Goal: Task Accomplishment & Management: Complete application form

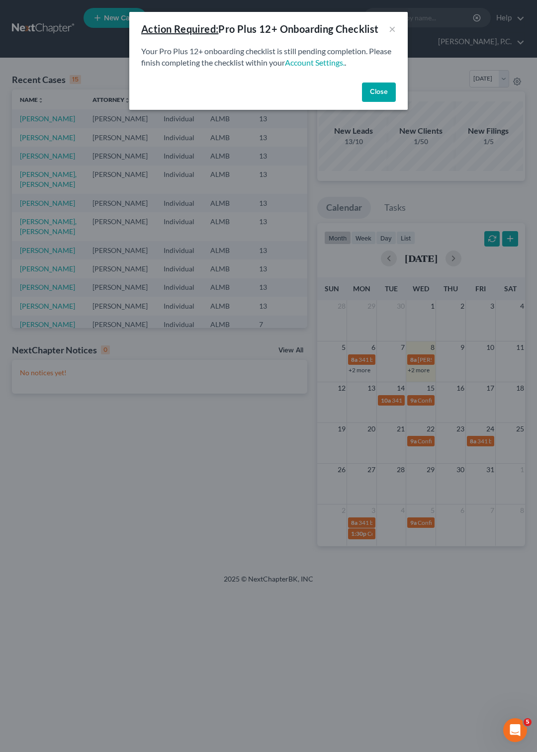
click at [370, 90] on button "Close" at bounding box center [379, 93] width 34 height 20
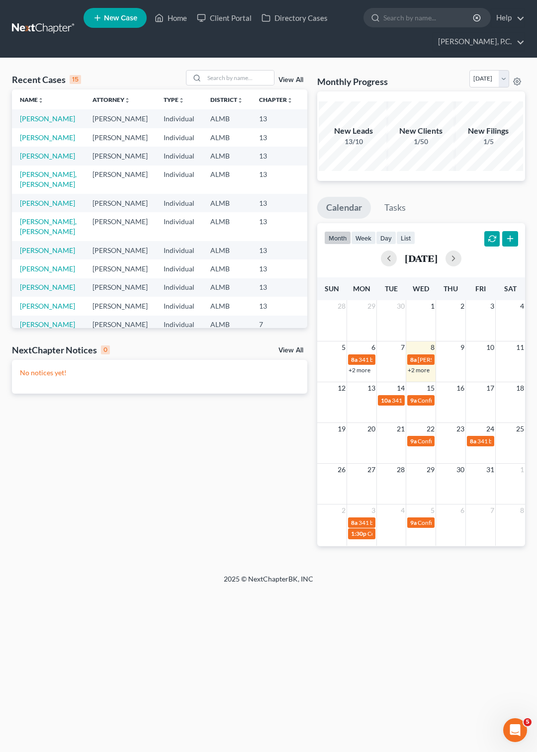
click at [125, 17] on span "New Case" at bounding box center [120, 17] width 33 height 7
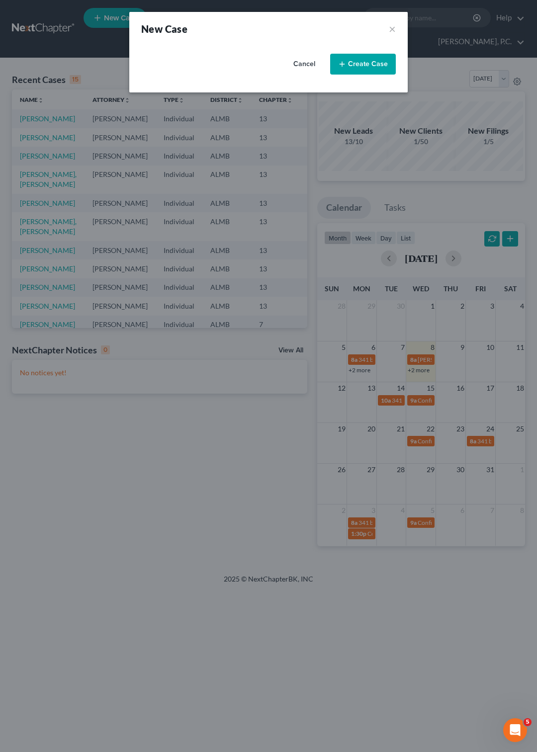
select select "0"
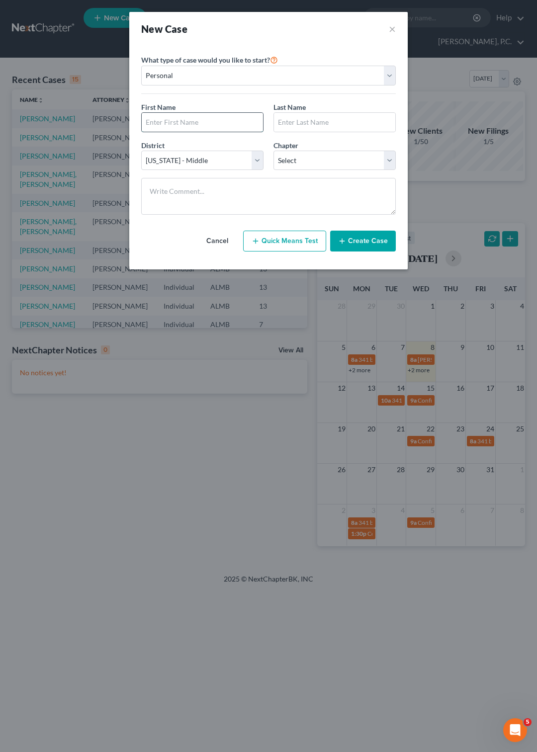
click at [162, 119] on input "text" at bounding box center [202, 122] width 121 height 19
type input "[PERSON_NAME]"
type input "West"
click at [274, 151] on select "Select 7 11 12 13" at bounding box center [335, 161] width 122 height 20
select select "3"
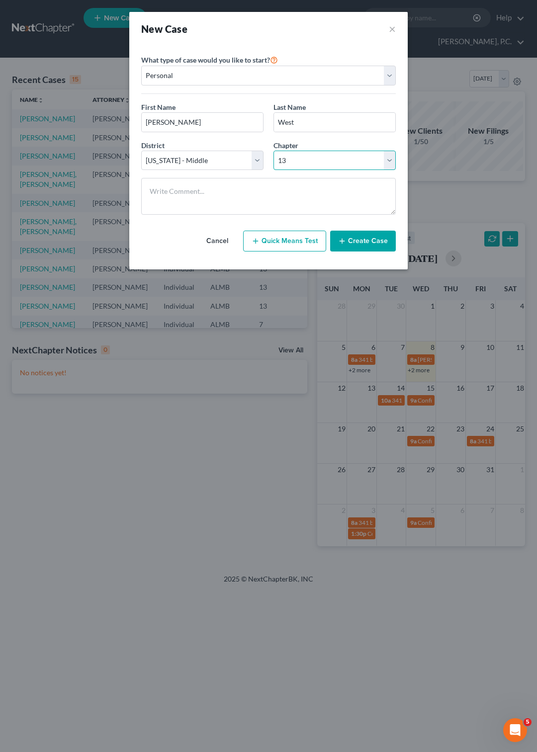
click option "13" at bounding box center [0, 0] width 0 height 0
click at [370, 252] on button "Create Case" at bounding box center [363, 241] width 66 height 21
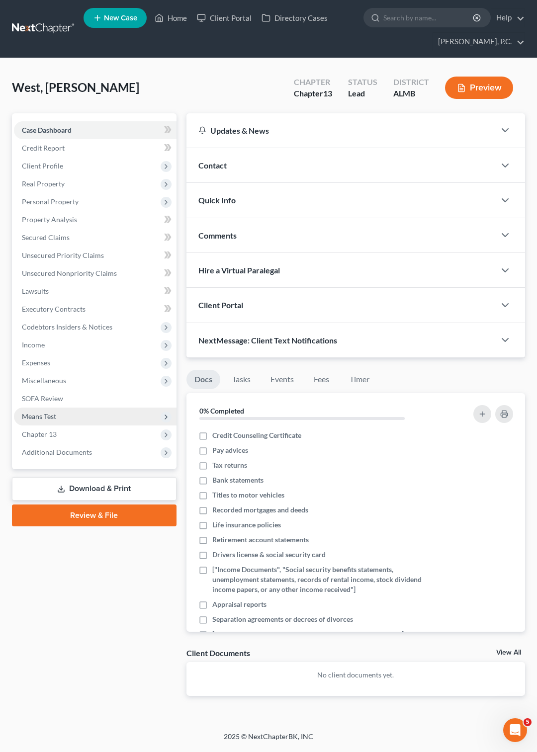
click at [54, 417] on span "Means Test" at bounding box center [39, 416] width 34 height 8
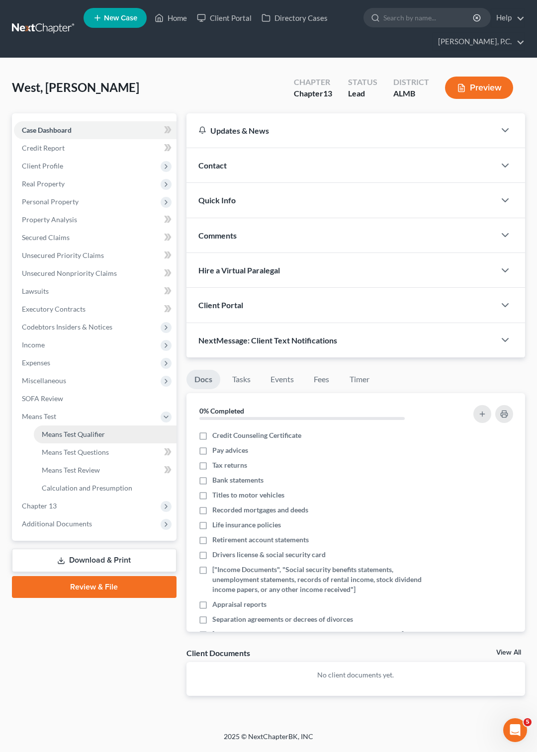
click at [89, 437] on span "Means Test Qualifier" at bounding box center [73, 434] width 63 height 8
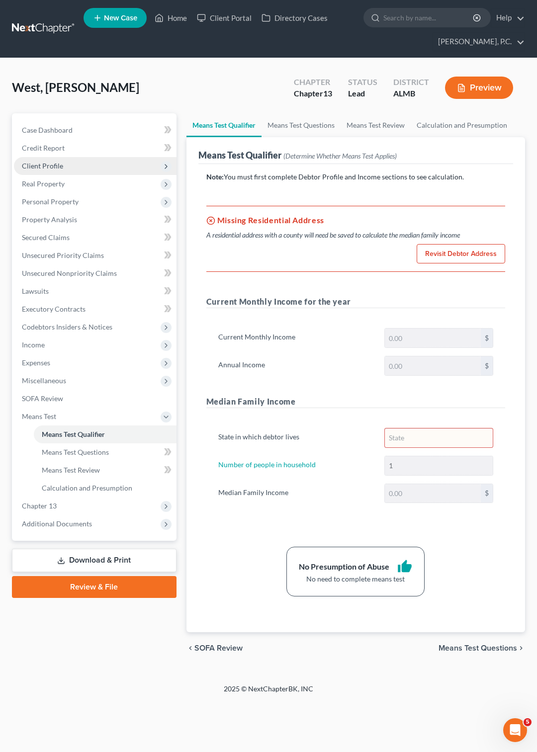
click at [44, 165] on span "Client Profile" at bounding box center [42, 166] width 41 height 8
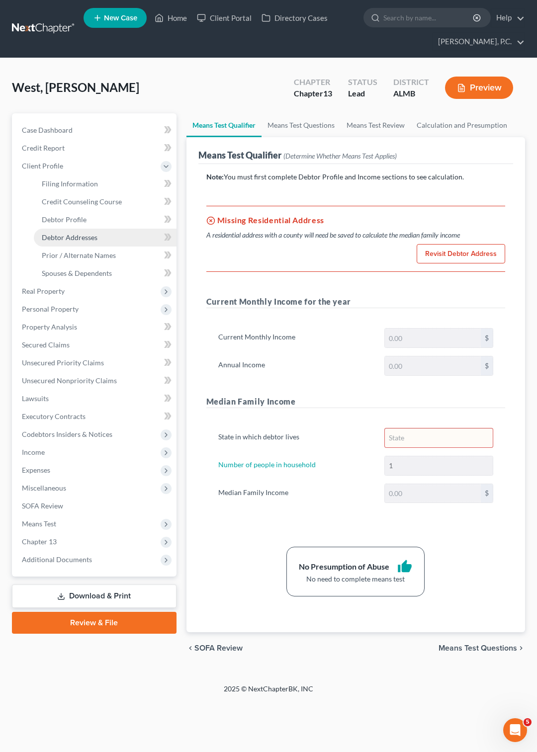
click at [71, 238] on span "Debtor Addresses" at bounding box center [70, 237] width 56 height 8
select select "0"
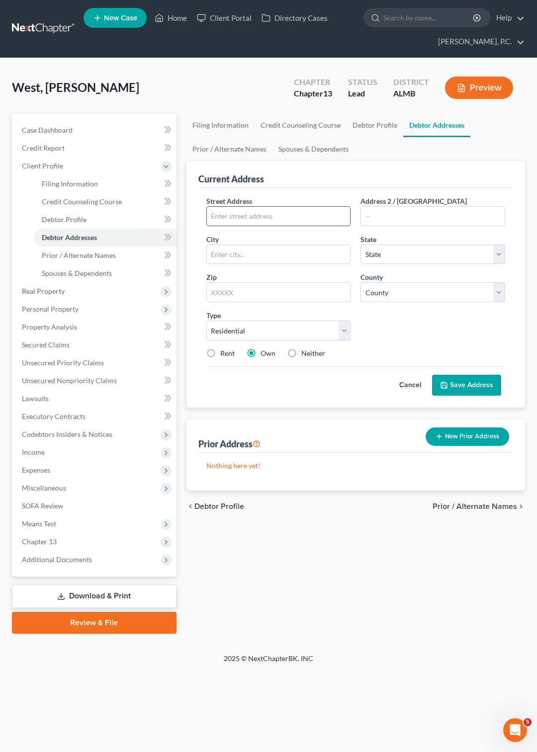
click at [238, 211] on input "text" at bounding box center [279, 216] width 144 height 19
type input "2013 [GEOGRAPHIC_DATA]"
type input "Wetumpka"
select select "0"
type input "36093"
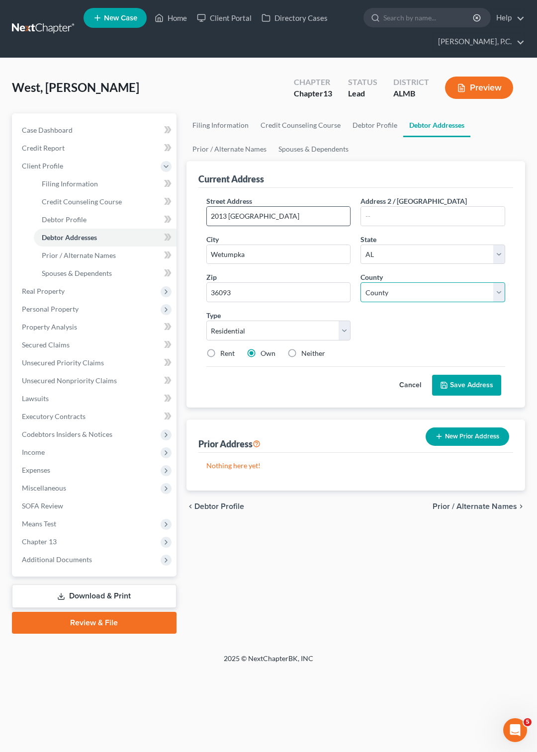
select select "25"
click at [464, 385] on button "Save Address" at bounding box center [466, 385] width 69 height 21
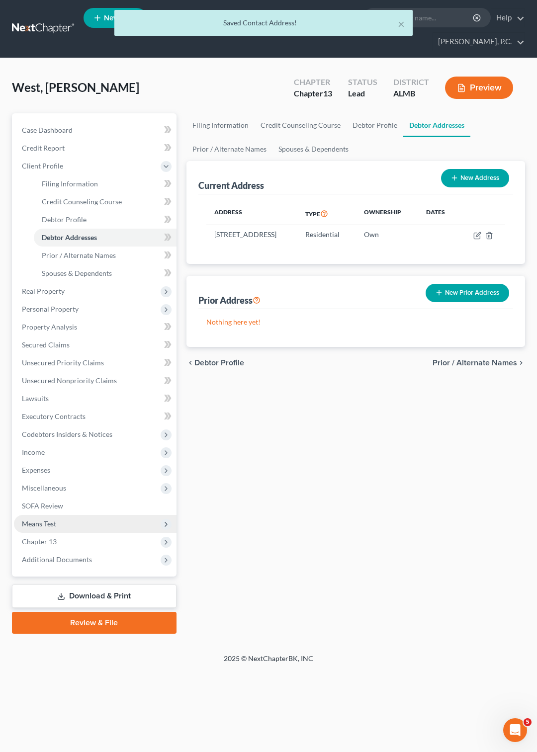
click at [122, 520] on span "Means Test" at bounding box center [95, 524] width 163 height 18
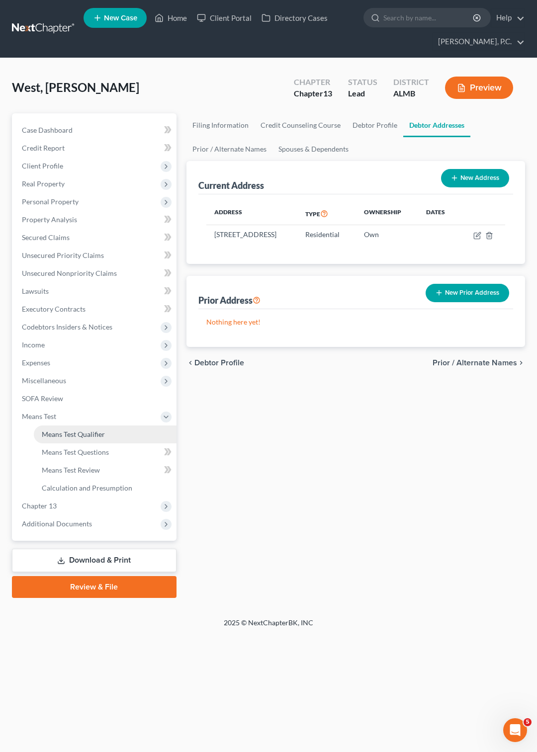
click at [79, 434] on span "Means Test Qualifier" at bounding box center [73, 434] width 63 height 8
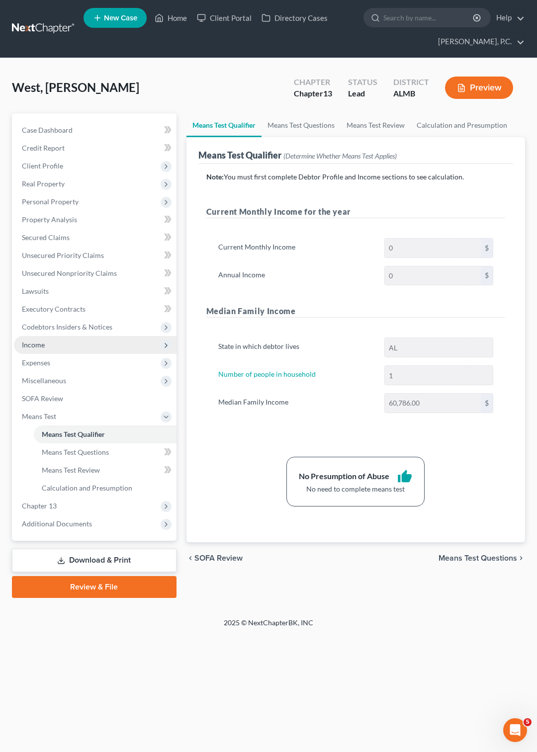
click at [32, 343] on span "Income" at bounding box center [33, 345] width 23 height 8
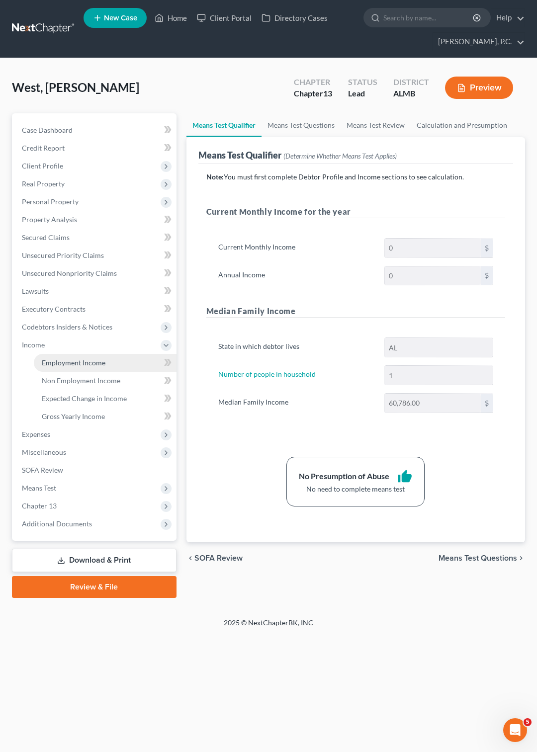
click at [86, 362] on span "Employment Income" at bounding box center [74, 363] width 64 height 8
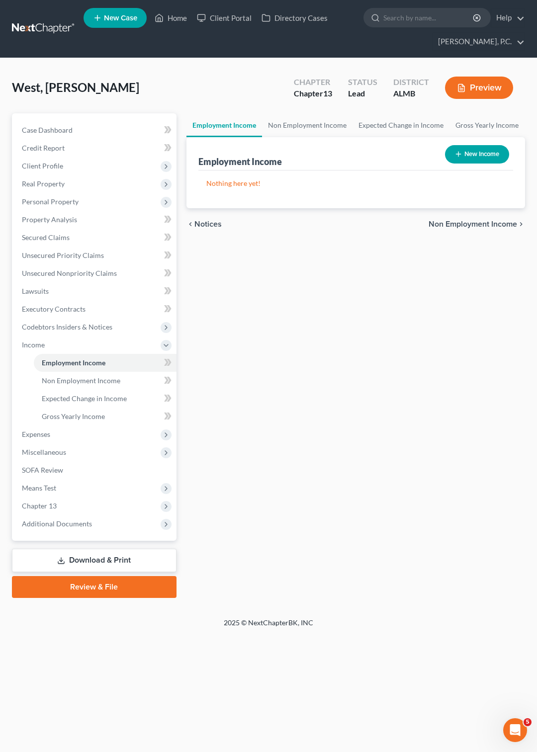
click at [469, 151] on button "New Income" at bounding box center [477, 154] width 64 height 18
select select "0"
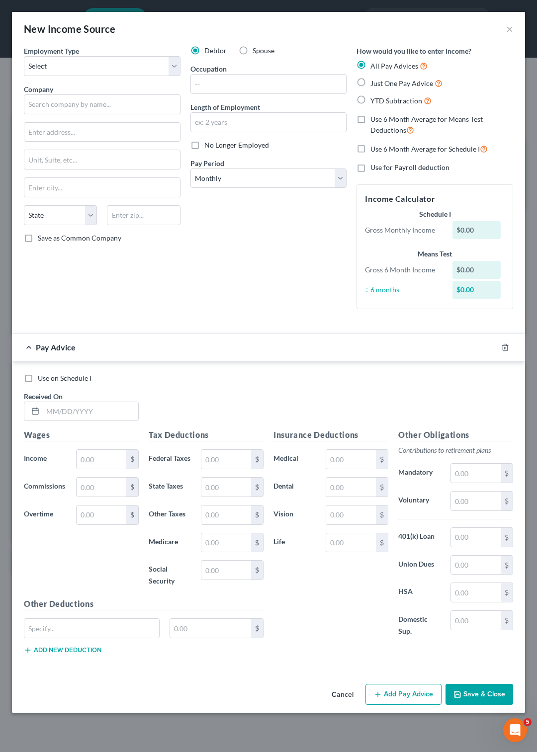
click at [183, 68] on div "Employment Type * Select Full or [DEMOGRAPHIC_DATA] Employment Self Employment …" at bounding box center [102, 182] width 167 height 272
click at [24, 56] on select "Select Full or [DEMOGRAPHIC_DATA] Employment Self Employment" at bounding box center [102, 66] width 157 height 20
select select "0"
click option "Full or [DEMOGRAPHIC_DATA] Employment" at bounding box center [0, 0] width 0 height 0
click at [102, 104] on input "text" at bounding box center [102, 104] width 157 height 20
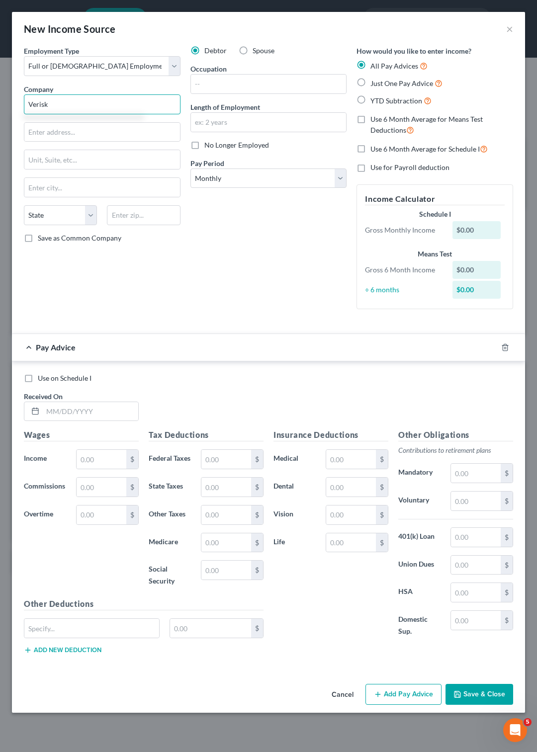
type input "Verisk"
click at [255, 125] on input "text" at bounding box center [269, 122] width 156 height 19
type input "12 years"
click at [370, 81] on label "Just One Pay Advice" at bounding box center [406, 83] width 72 height 11
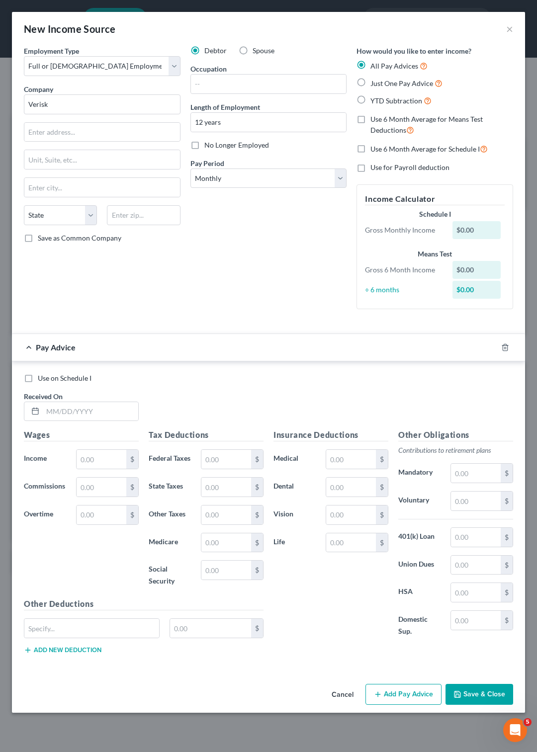
click at [374, 81] on input "Just One Pay Advice" at bounding box center [377, 81] width 6 height 6
radio input "true"
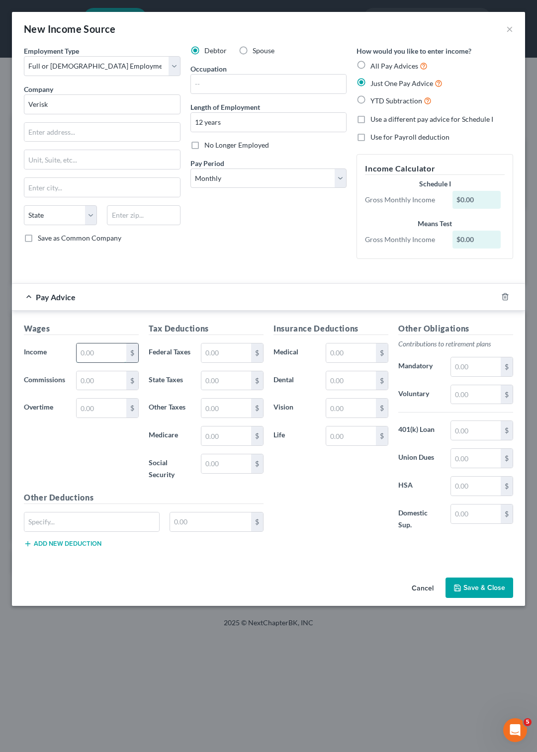
click at [89, 358] on input "text" at bounding box center [102, 353] width 50 height 19
type input "2,725"
click at [190, 169] on select "Select Monthly Twice Monthly Every Other Week Weekly" at bounding box center [268, 179] width 157 height 20
select select "1"
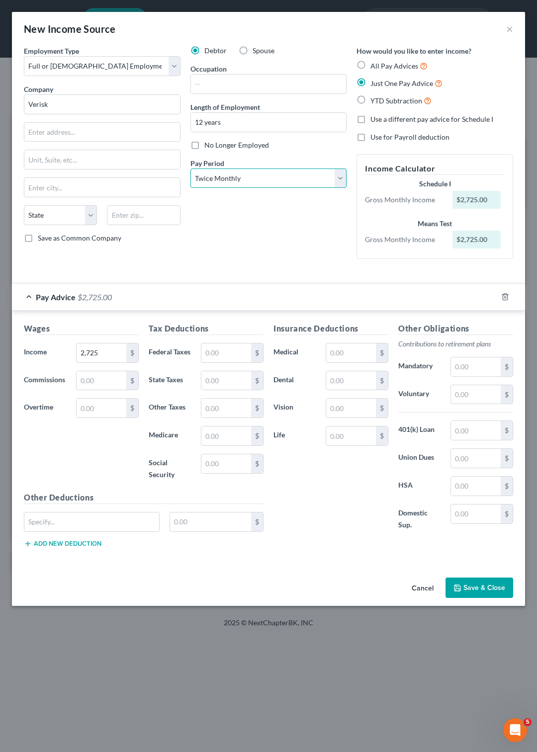
click option "Twice Monthly" at bounding box center [0, 0] width 0 height 0
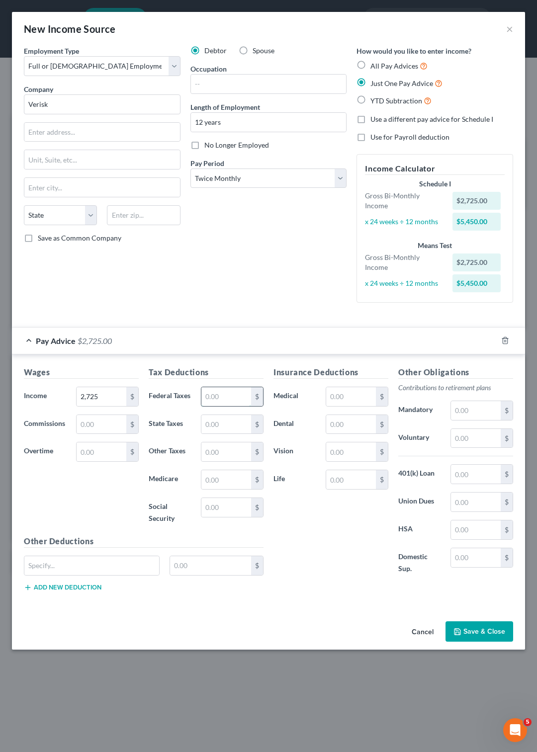
click at [233, 396] on input "text" at bounding box center [226, 396] width 50 height 19
type input "210.76"
type input "102.67"
type input "38.1"
type input "162.91"
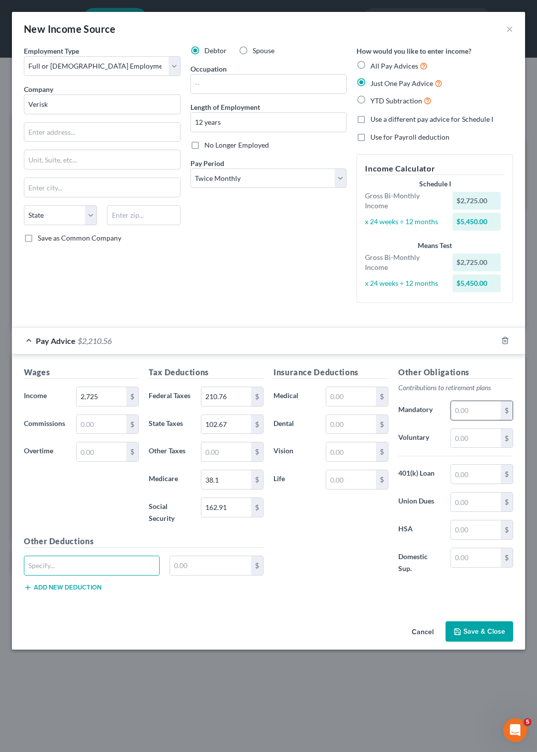
click at [468, 411] on input "text" at bounding box center [476, 410] width 50 height 19
type input "163.5"
click at [469, 473] on input "text" at bounding box center [476, 474] width 50 height 19
type input "436.27"
click at [342, 389] on input "text" at bounding box center [351, 396] width 50 height 19
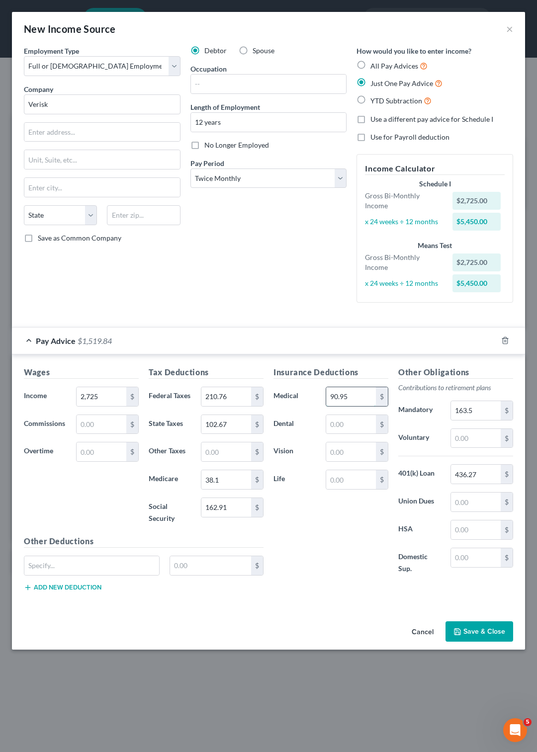
type input "90.95"
type input "7.12"
click at [475, 630] on button "Save & Close" at bounding box center [480, 632] width 68 height 21
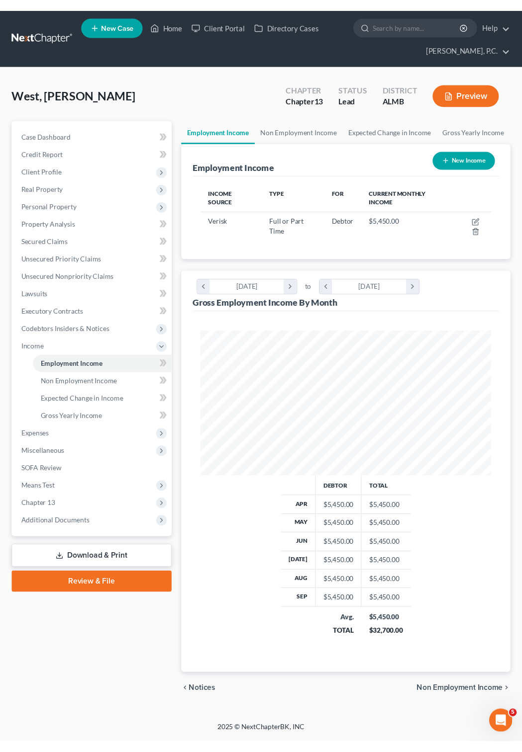
scroll to position [149, 319]
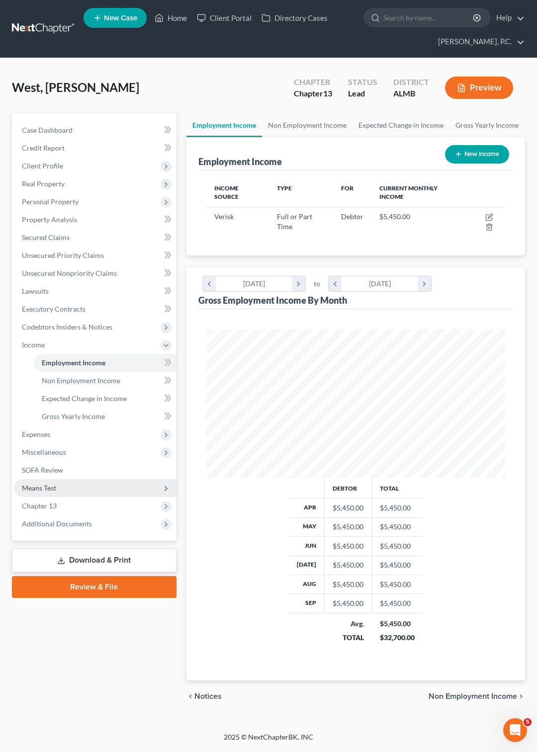
click at [60, 489] on span "Means Test" at bounding box center [95, 488] width 163 height 18
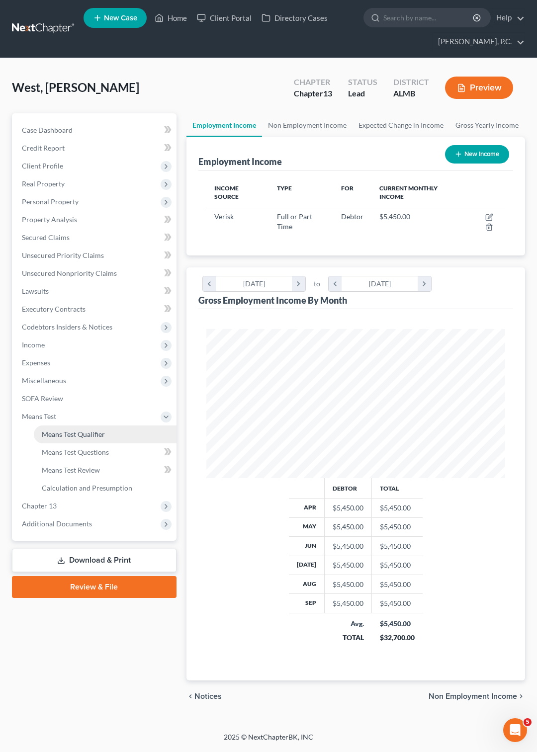
click at [92, 435] on span "Means Test Qualifier" at bounding box center [73, 434] width 63 height 8
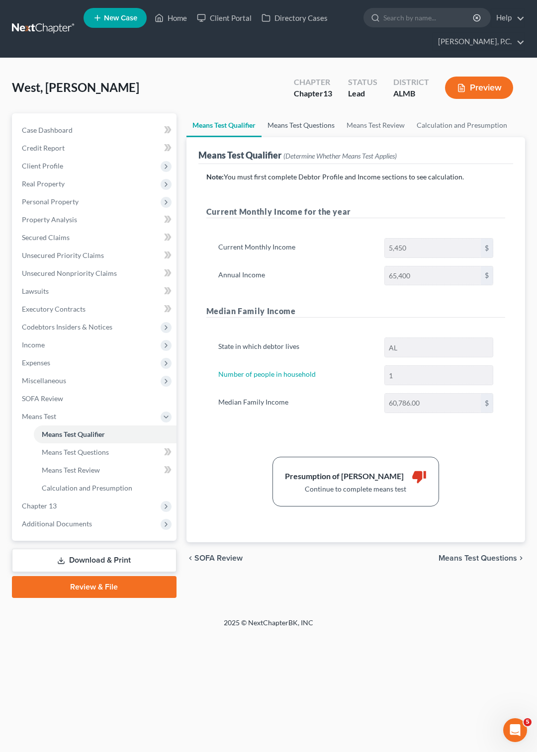
click at [293, 123] on link "Means Test Questions" at bounding box center [301, 125] width 79 height 24
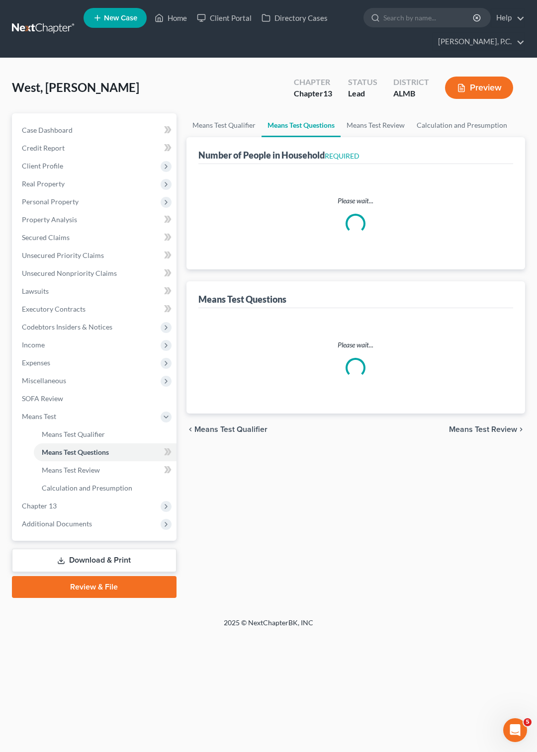
select select "0"
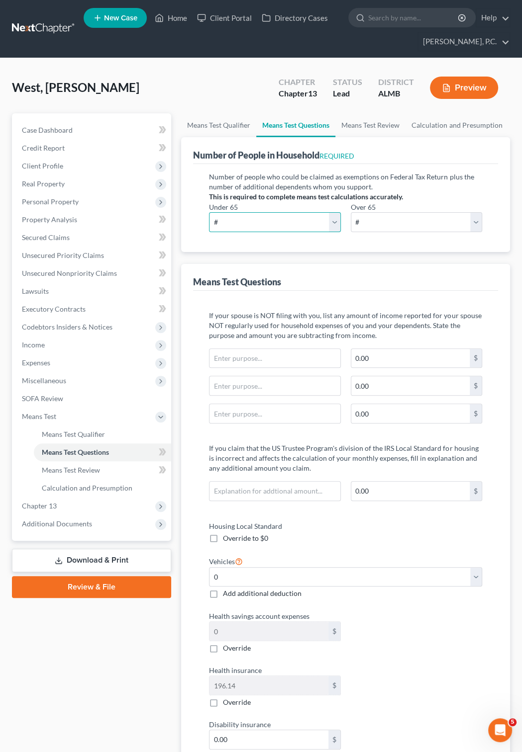
click at [209, 212] on select "# 0 1 2 3 4 5 6 7 8 9 10" at bounding box center [274, 222] width 131 height 20
select select "1"
click option "1" at bounding box center [0, 0] width 0 height 0
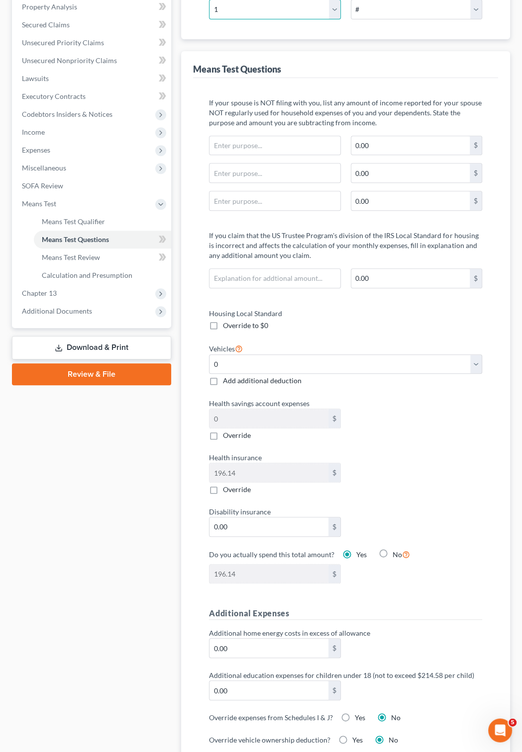
scroll to position [215, 0]
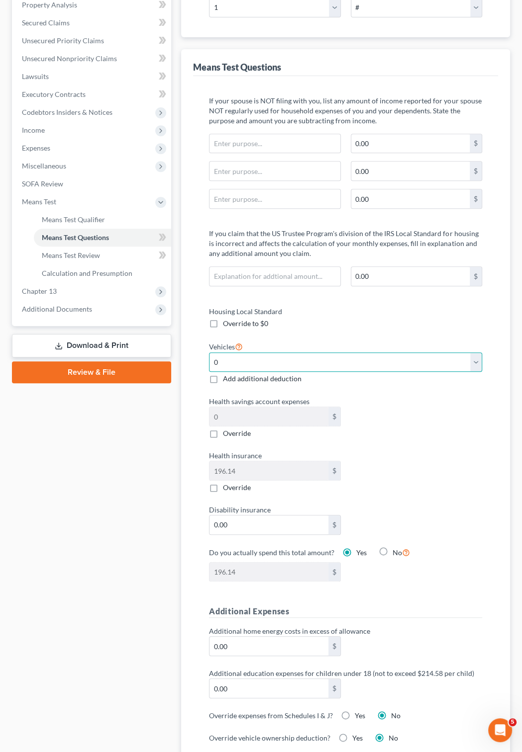
click at [209, 353] on select "Select 0 1 2 3 4 5" at bounding box center [345, 363] width 273 height 20
select select "1"
click option "1" at bounding box center [0, 0] width 0 height 0
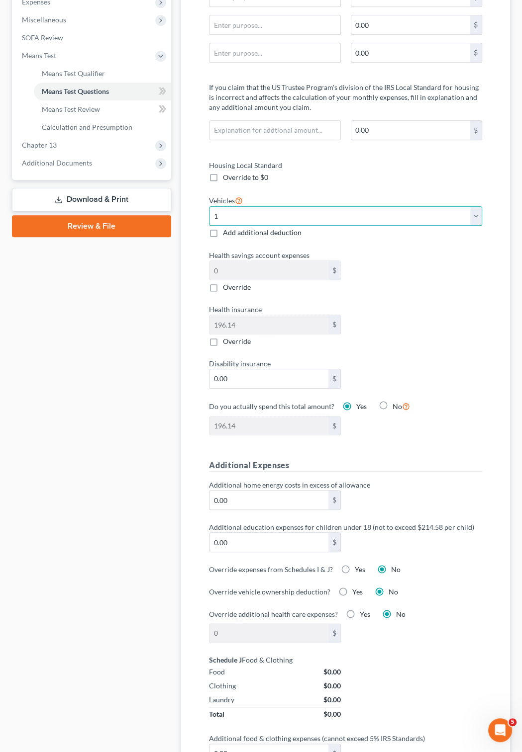
scroll to position [0, 0]
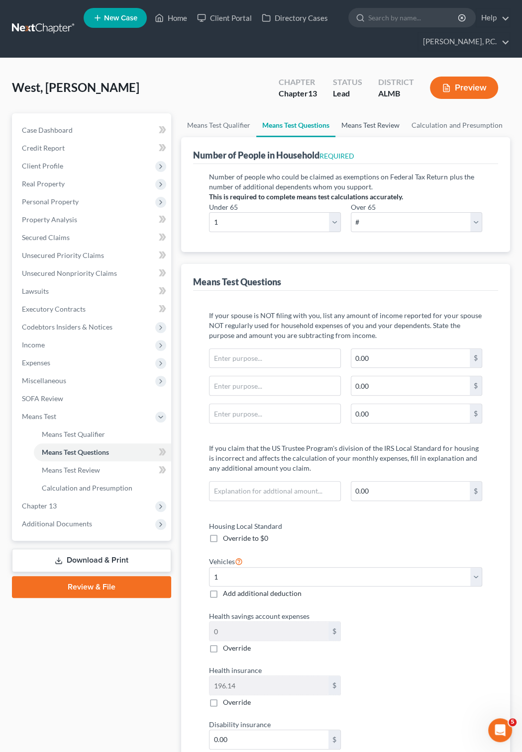
click at [371, 123] on link "Means Test Review" at bounding box center [370, 125] width 70 height 24
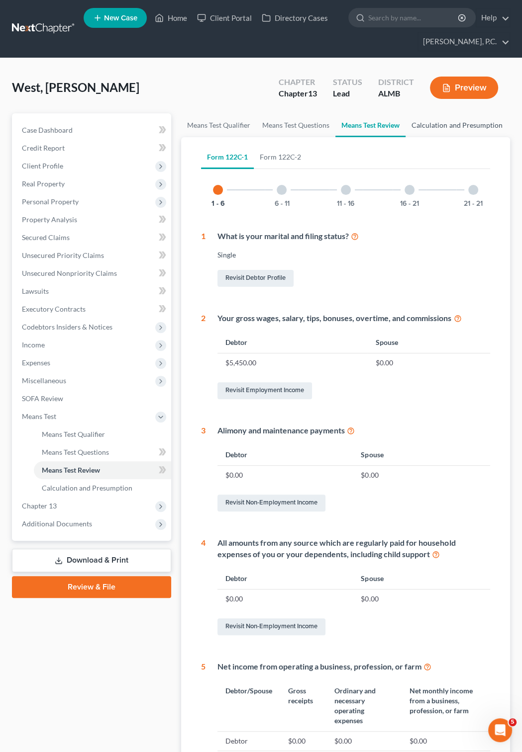
click at [444, 125] on link "Calculation and Presumption" at bounding box center [456, 125] width 102 height 24
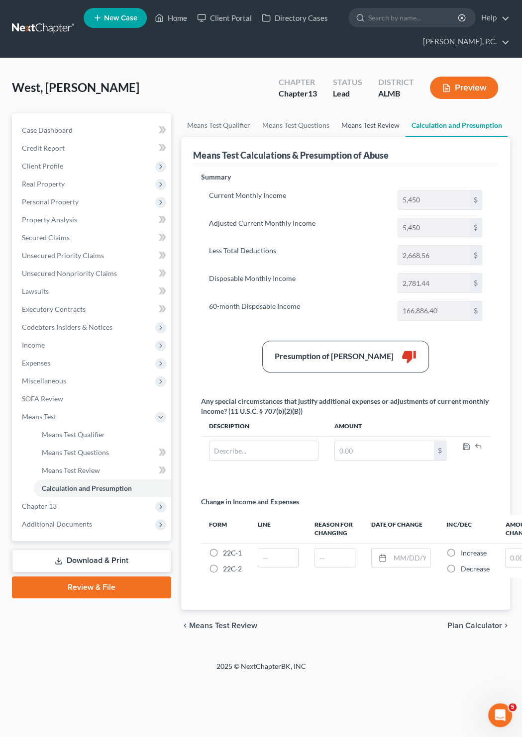
click at [371, 123] on link "Means Test Review" at bounding box center [370, 125] width 70 height 24
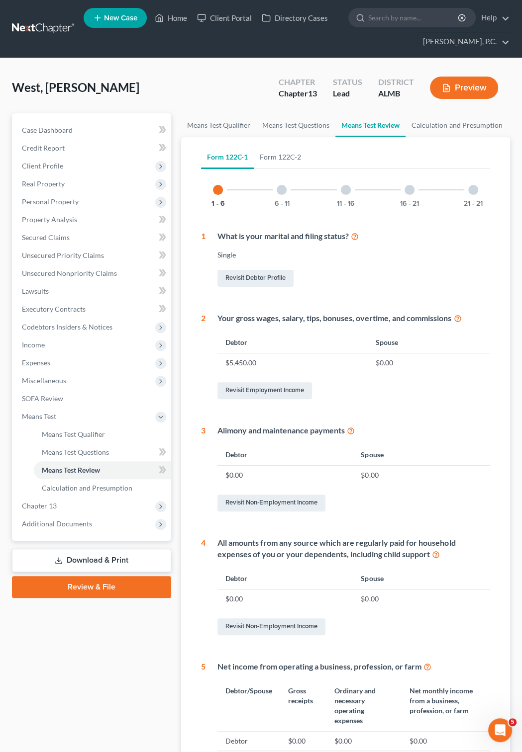
click at [280, 192] on div at bounding box center [282, 190] width 10 height 10
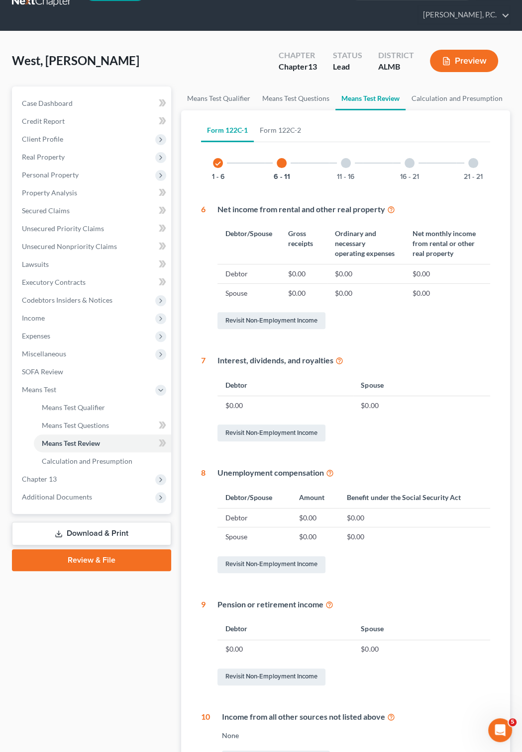
scroll to position [150, 0]
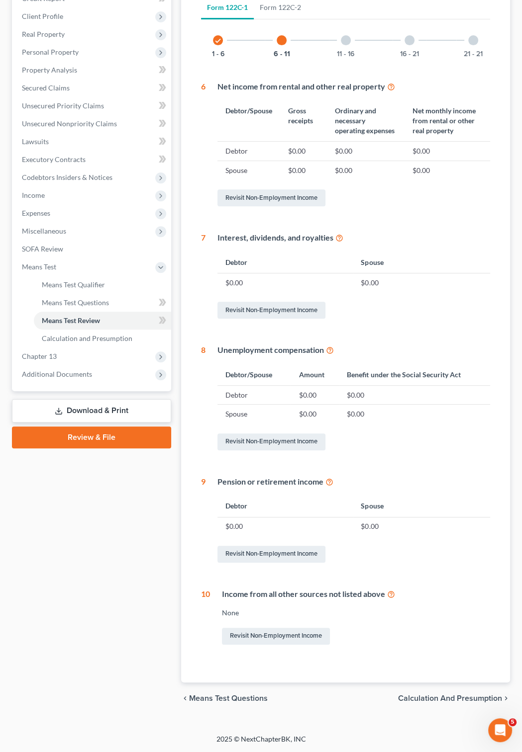
click at [347, 39] on div at bounding box center [346, 40] width 10 height 10
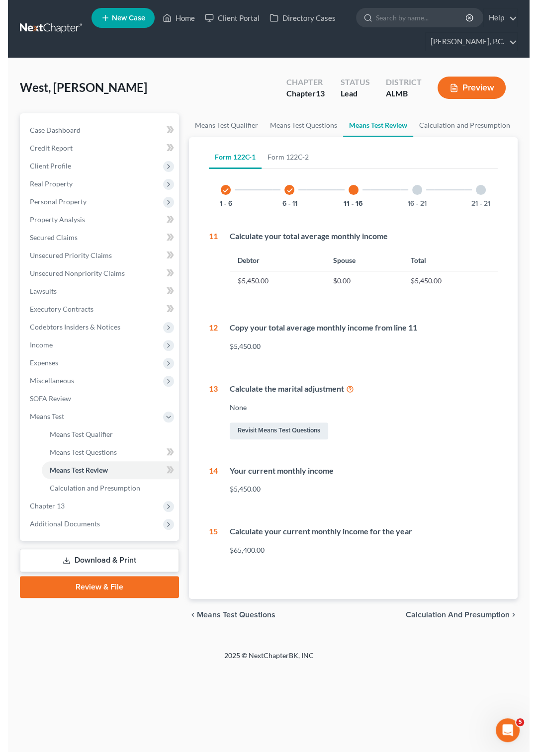
scroll to position [0, 0]
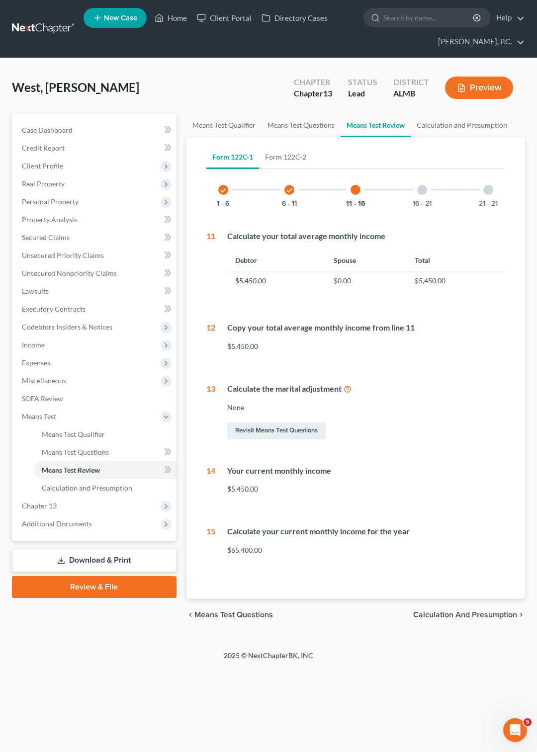
click at [417, 188] on div "16 - 21" at bounding box center [422, 190] width 34 height 34
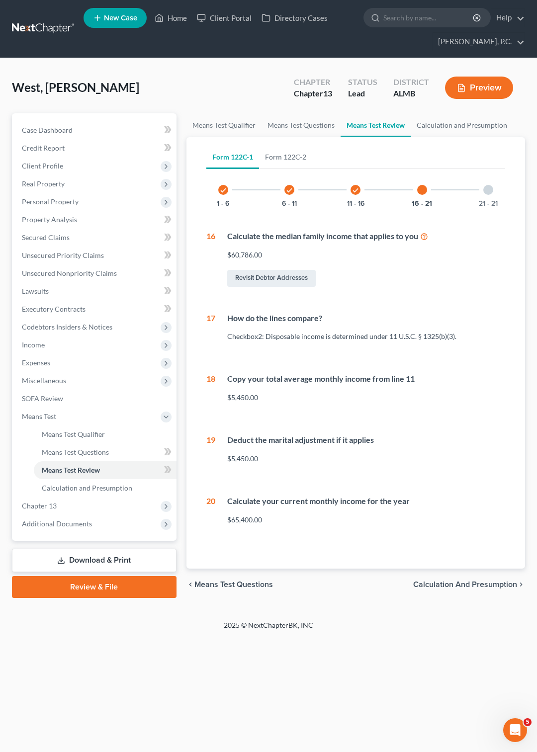
click at [487, 193] on div at bounding box center [488, 190] width 10 height 10
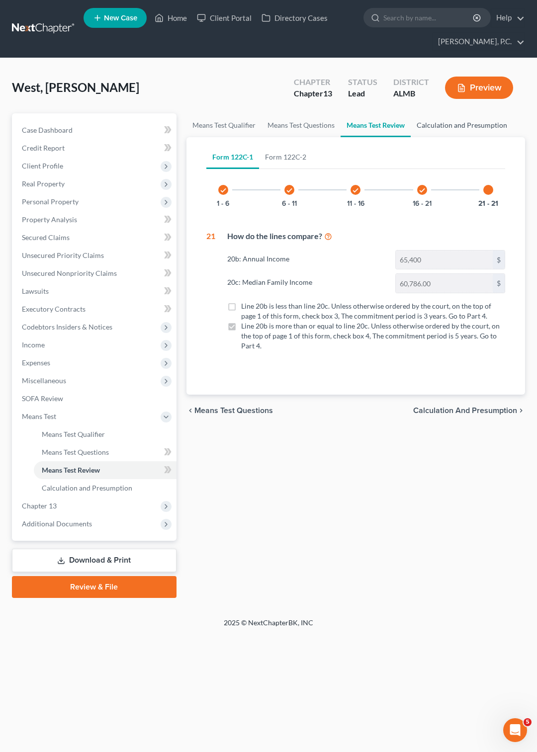
click at [448, 123] on link "Calculation and Presumption" at bounding box center [462, 125] width 102 height 24
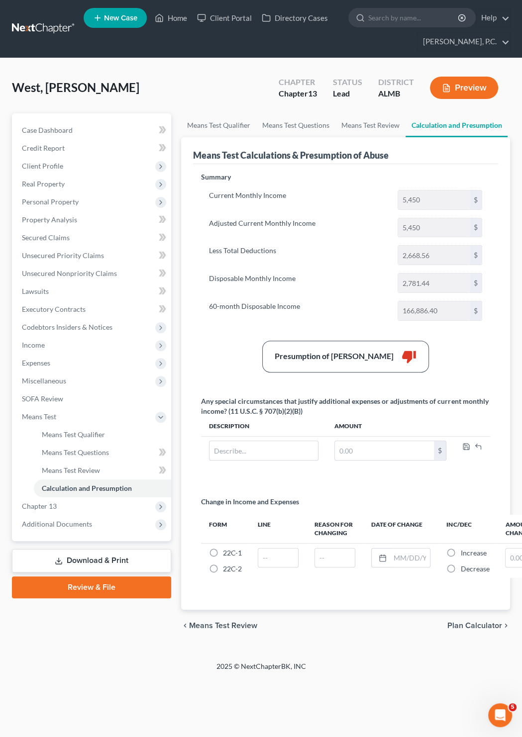
click at [253, 253] on label "Less Total Deductions" at bounding box center [298, 255] width 188 height 20
click at [384, 123] on link "Means Test Review" at bounding box center [370, 125] width 70 height 24
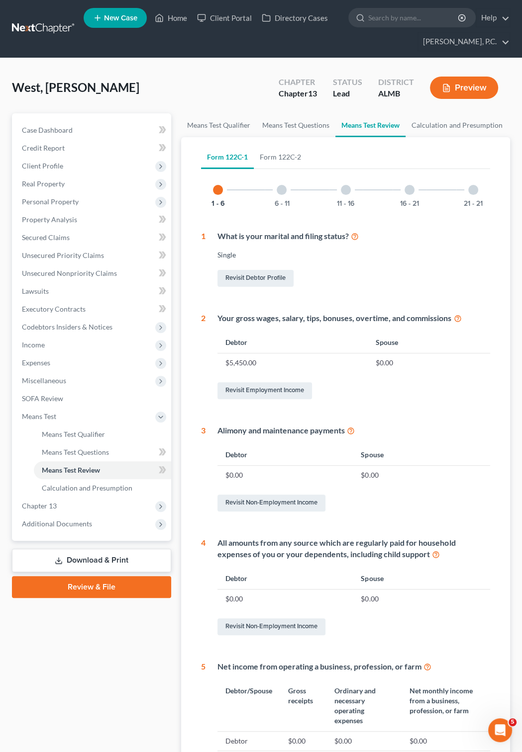
click at [461, 87] on button "Preview" at bounding box center [464, 88] width 68 height 22
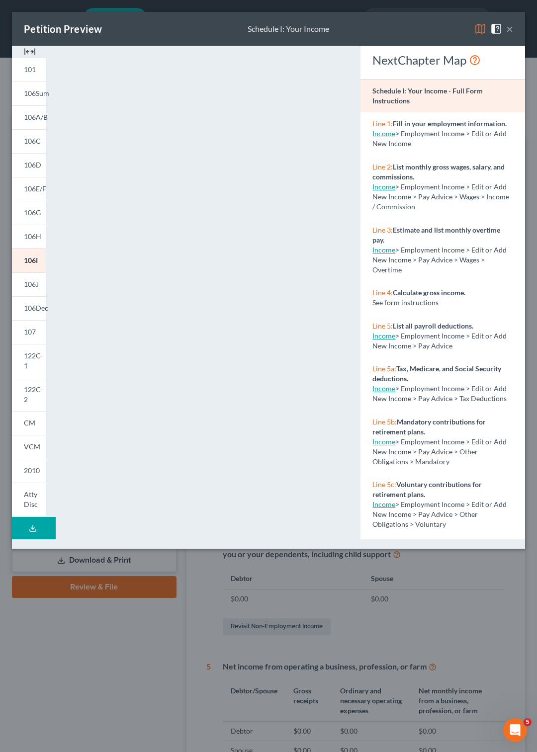
click at [508, 30] on button "×" at bounding box center [509, 29] width 7 height 12
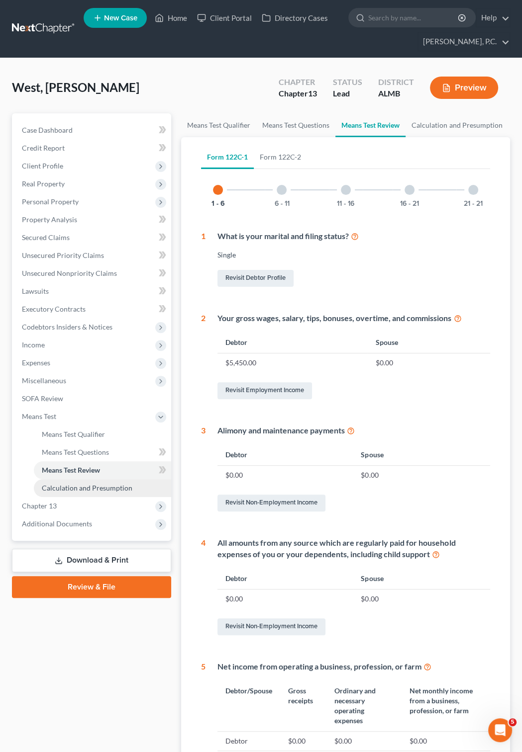
click at [86, 486] on span "Calculation and Presumption" at bounding box center [87, 488] width 91 height 8
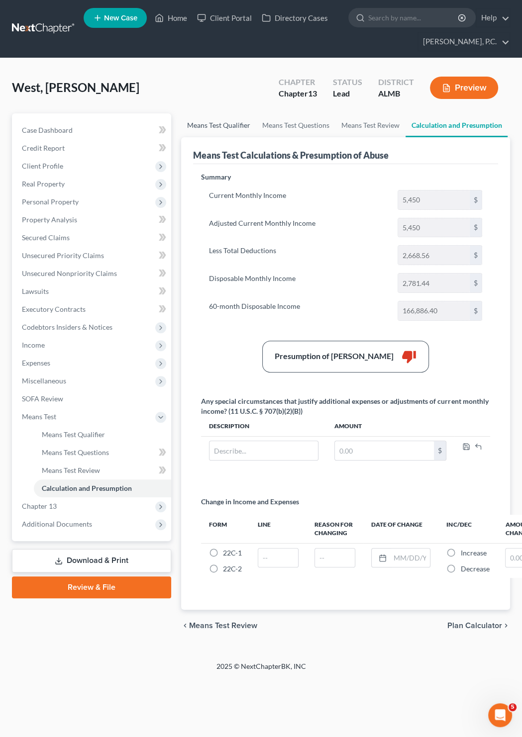
click at [221, 122] on link "Means Test Qualifier" at bounding box center [218, 125] width 75 height 24
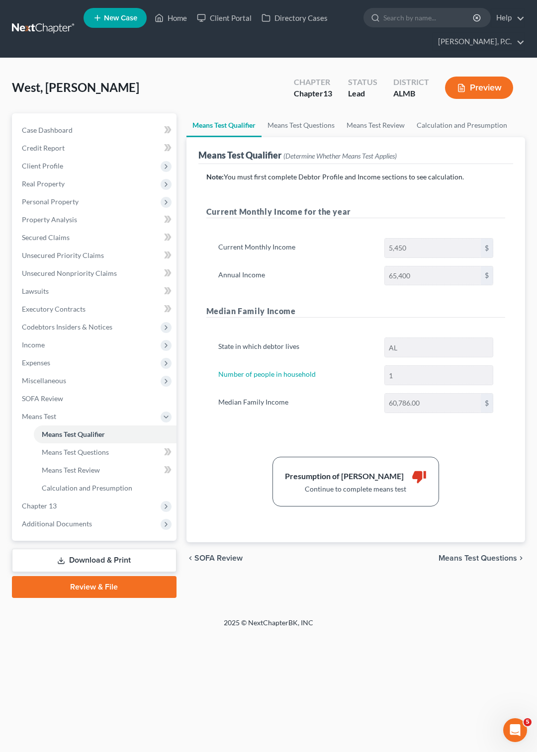
click at [78, 90] on span "West, [PERSON_NAME]" at bounding box center [75, 87] width 127 height 14
click at [84, 96] on div "West, [PERSON_NAME] Upgraded Chapter Chapter 13 Status Lead District ALMB Previ…" at bounding box center [268, 91] width 513 height 43
click at [63, 128] on span "Case Dashboard" at bounding box center [47, 130] width 51 height 8
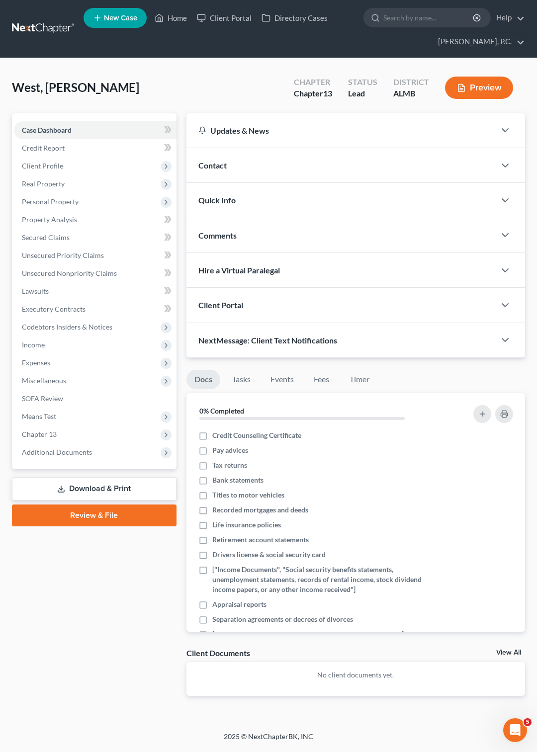
click at [470, 89] on button "Preview" at bounding box center [479, 88] width 68 height 22
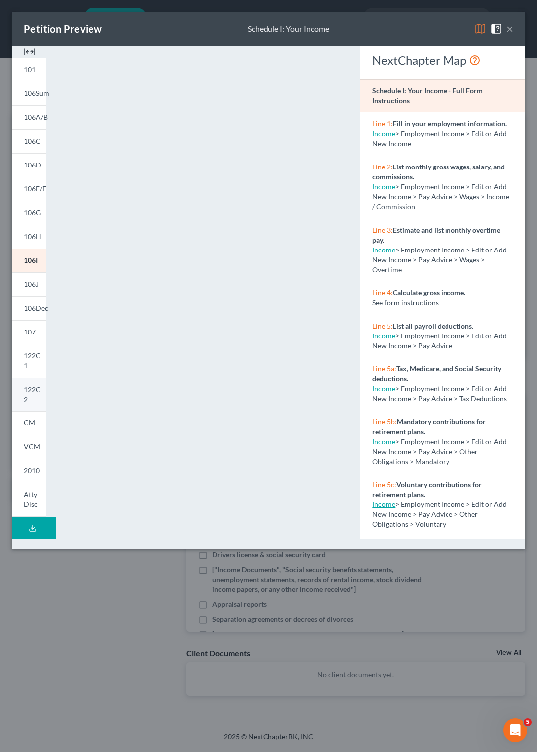
click at [30, 385] on span "122C-2" at bounding box center [33, 394] width 19 height 18
